Goal: Transaction & Acquisition: Purchase product/service

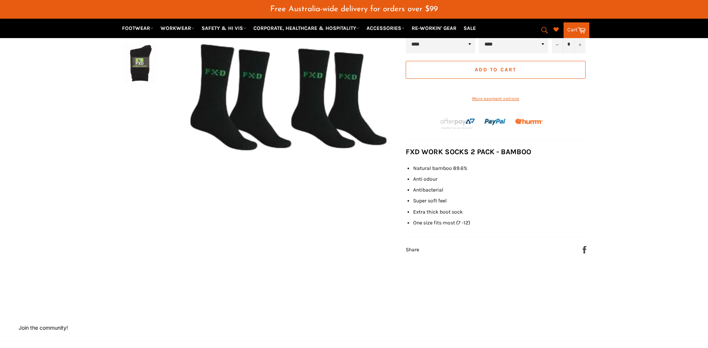
scroll to position [149, 0]
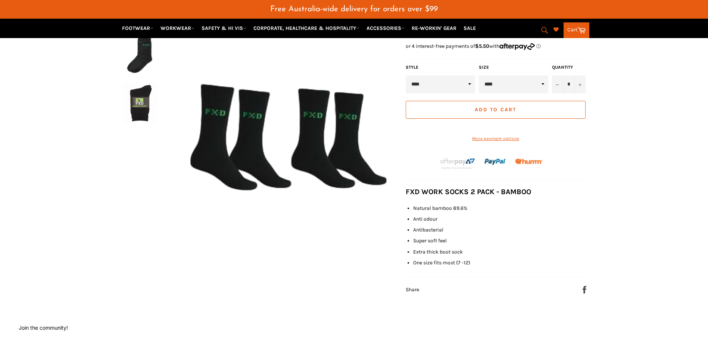
click at [499, 113] on button "Add to Cart" at bounding box center [495, 110] width 180 height 18
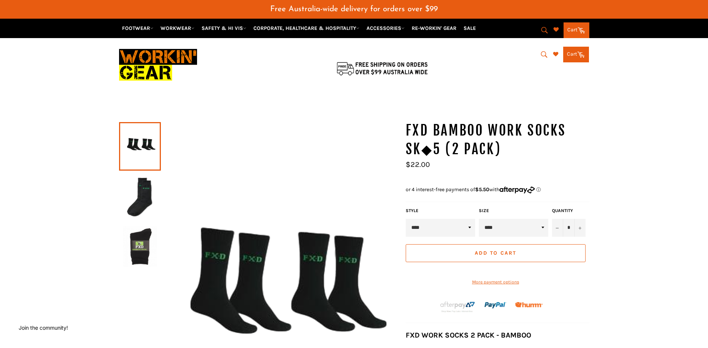
scroll to position [3, 0]
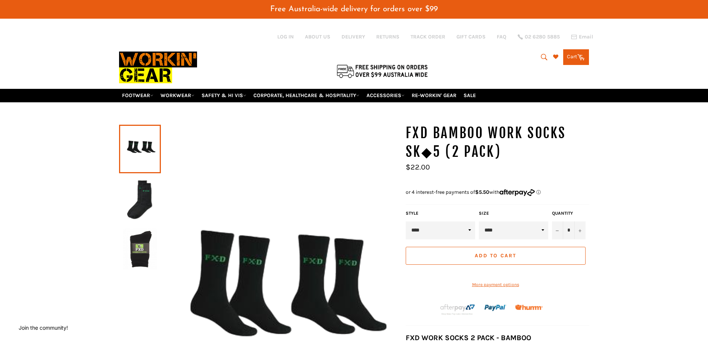
click at [574, 59] on link "Cart Cart 0 items" at bounding box center [576, 57] width 26 height 16
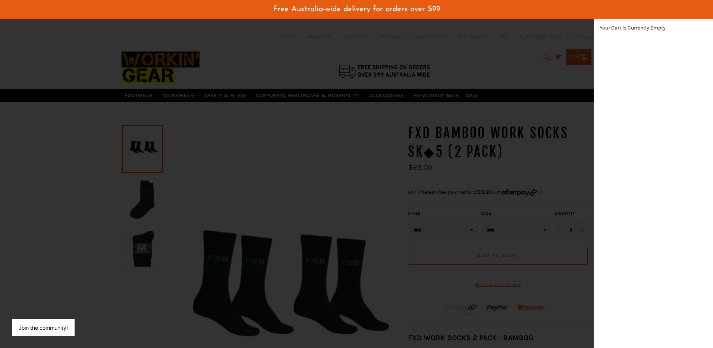
click at [509, 57] on div "modal" at bounding box center [356, 174] width 713 height 348
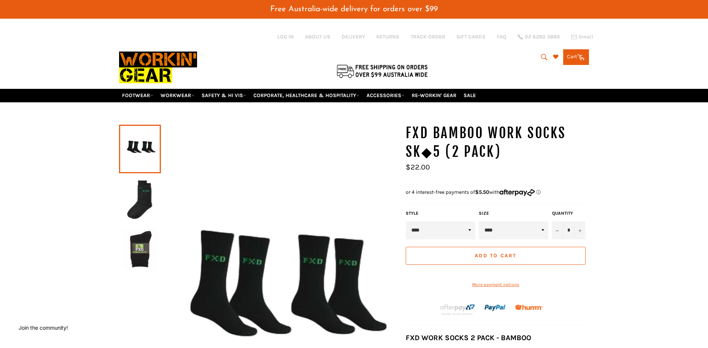
click at [498, 253] on span "Add to Cart" at bounding box center [494, 255] width 41 height 6
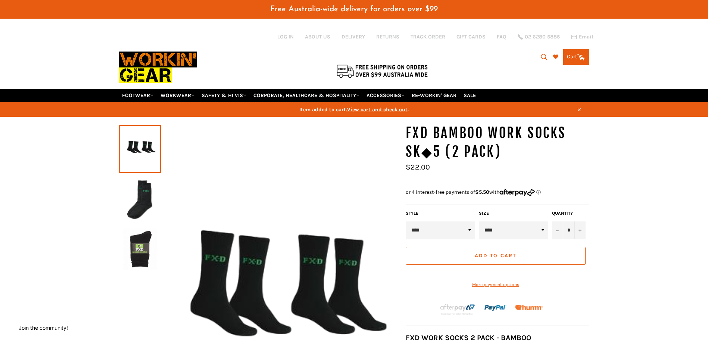
click at [394, 109] on span "View cart and check out" at bounding box center [377, 109] width 60 height 6
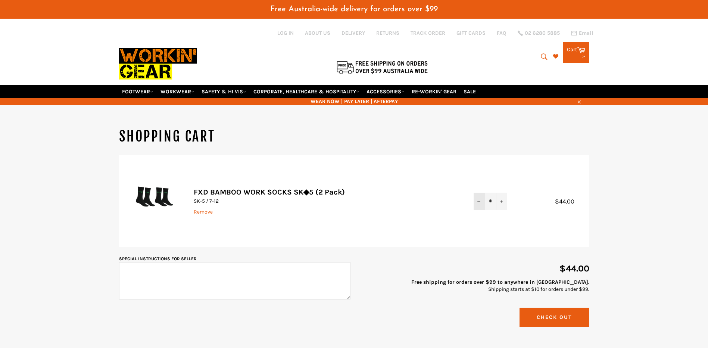
click at [476, 200] on button "−" at bounding box center [478, 200] width 11 height 17
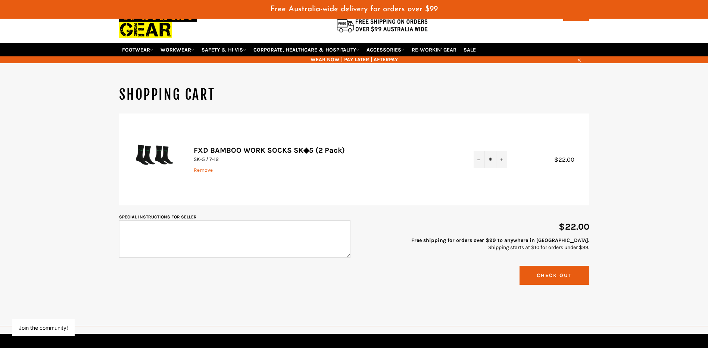
scroll to position [149, 0]
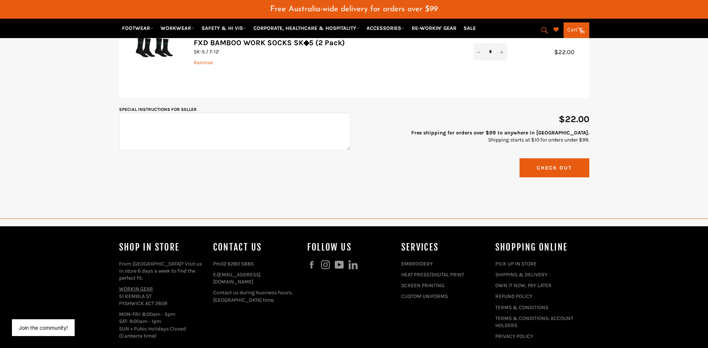
click at [550, 163] on button "Check Out" at bounding box center [554, 167] width 70 height 19
